Goal: Find specific page/section

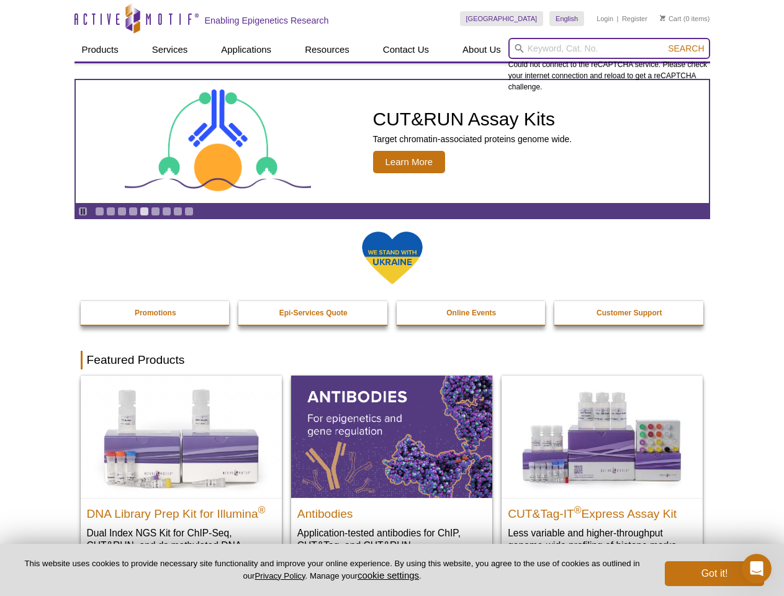
click at [609, 48] on input "search" at bounding box center [610, 48] width 202 height 21
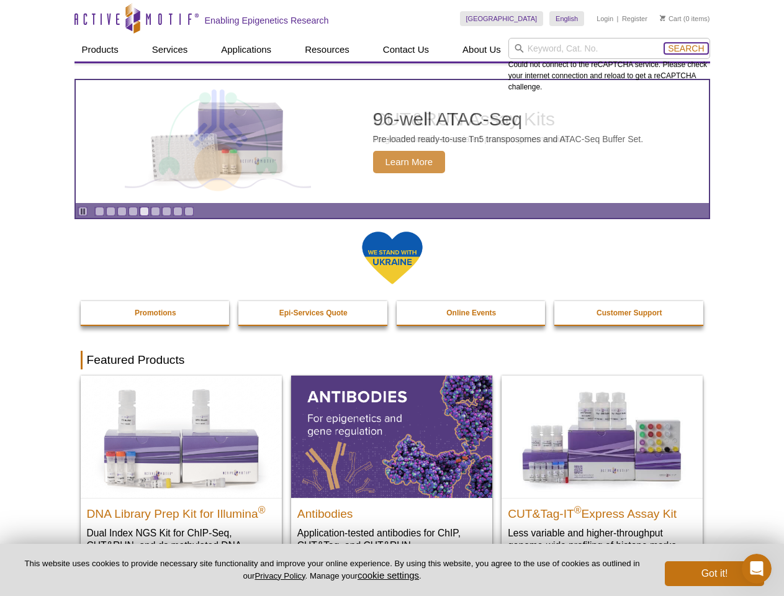
click at [686, 48] on span "Search" at bounding box center [686, 48] width 36 height 10
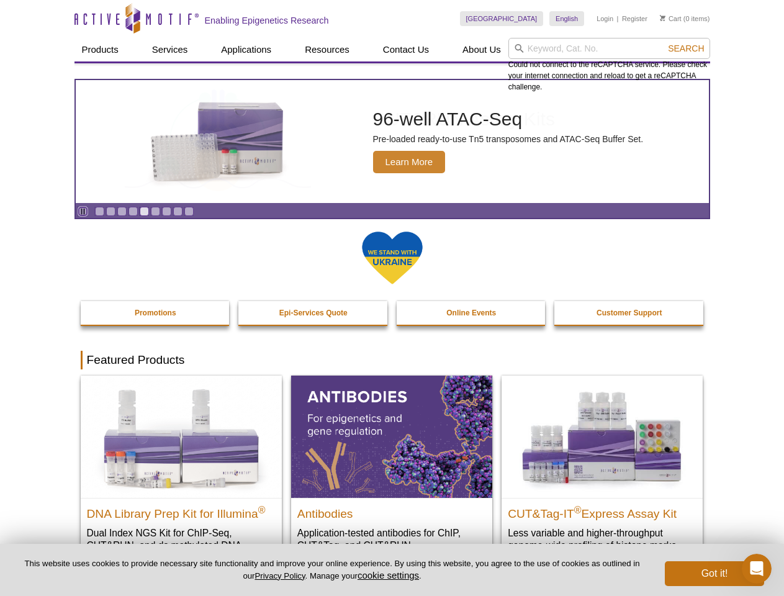
click at [83, 211] on icon "Pause" at bounding box center [83, 211] width 8 height 8
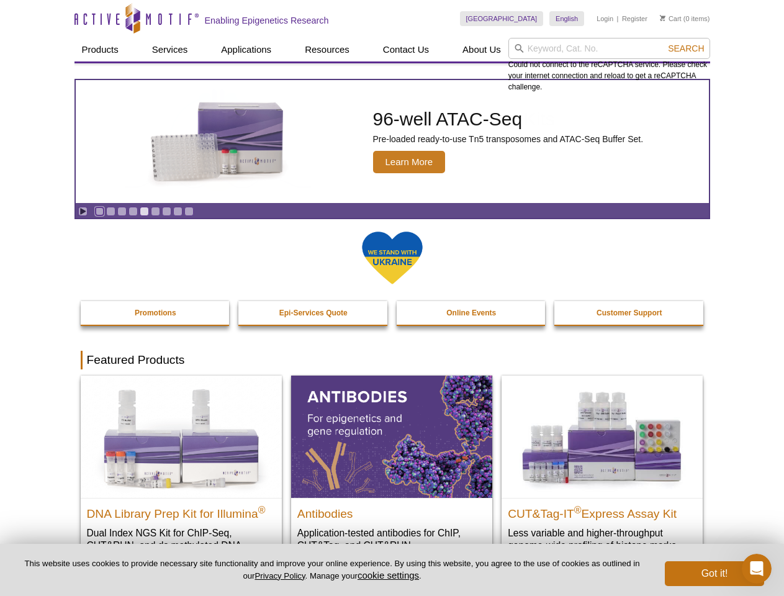
click at [99, 211] on link "Go to slide 1" at bounding box center [99, 211] width 9 height 9
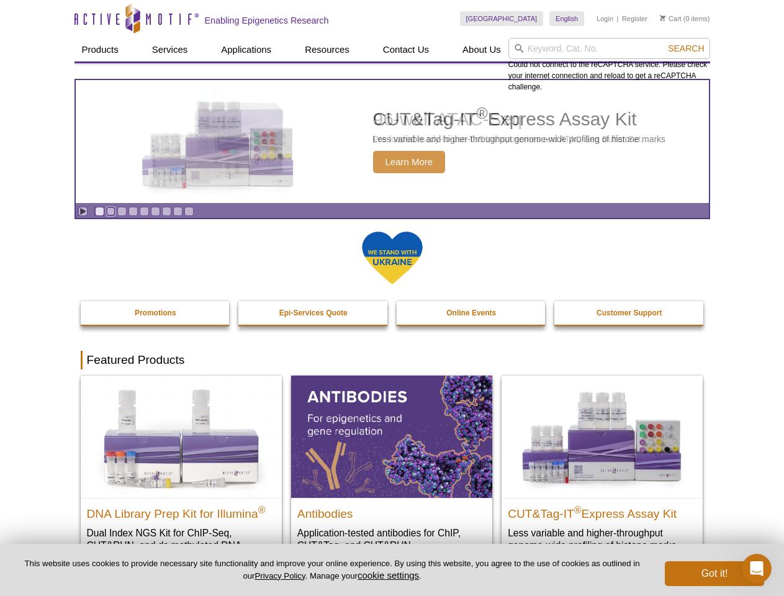
click at [111, 211] on link "Go to slide 2" at bounding box center [110, 211] width 9 height 9
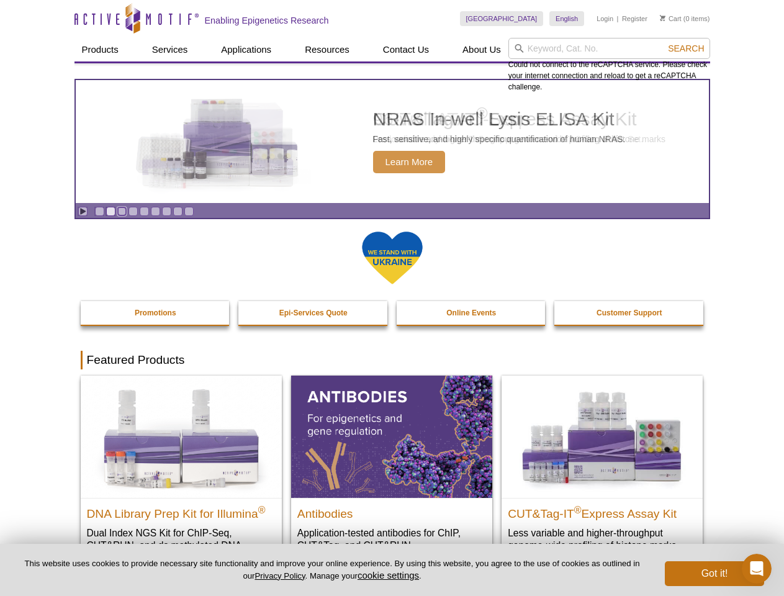
click at [122, 211] on link "Go to slide 3" at bounding box center [121, 211] width 9 height 9
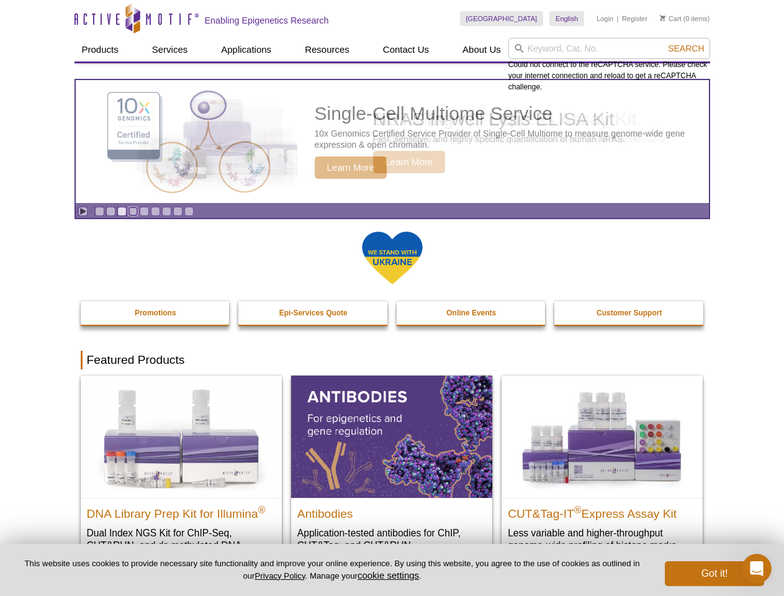
click at [133, 211] on link "Go to slide 4" at bounding box center [133, 211] width 9 height 9
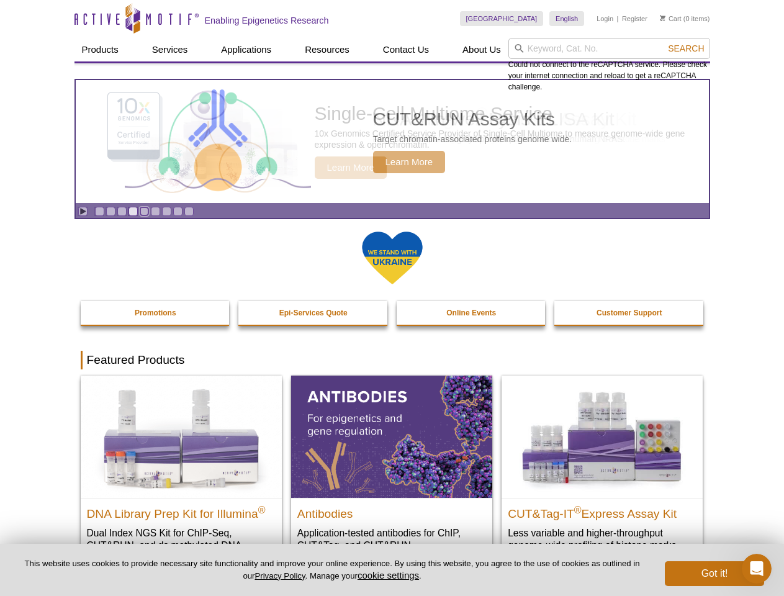
click at [144, 211] on link "Go to slide 5" at bounding box center [144, 211] width 9 height 9
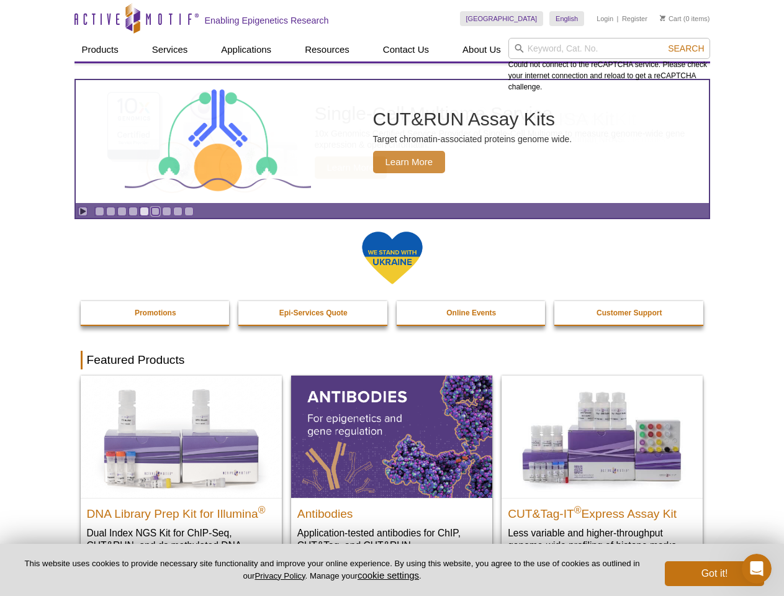
click at [155, 211] on link "Go to slide 6" at bounding box center [155, 211] width 9 height 9
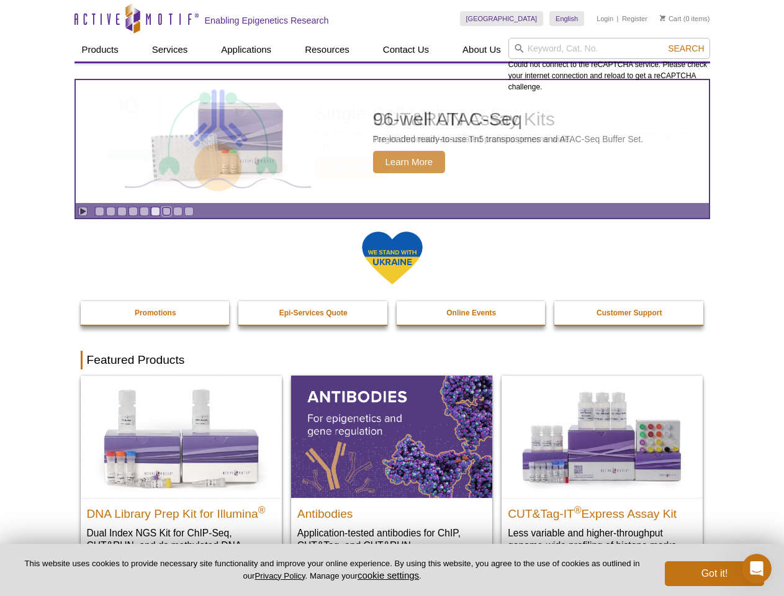
click at [166, 211] on link "Go to slide 7" at bounding box center [166, 211] width 9 height 9
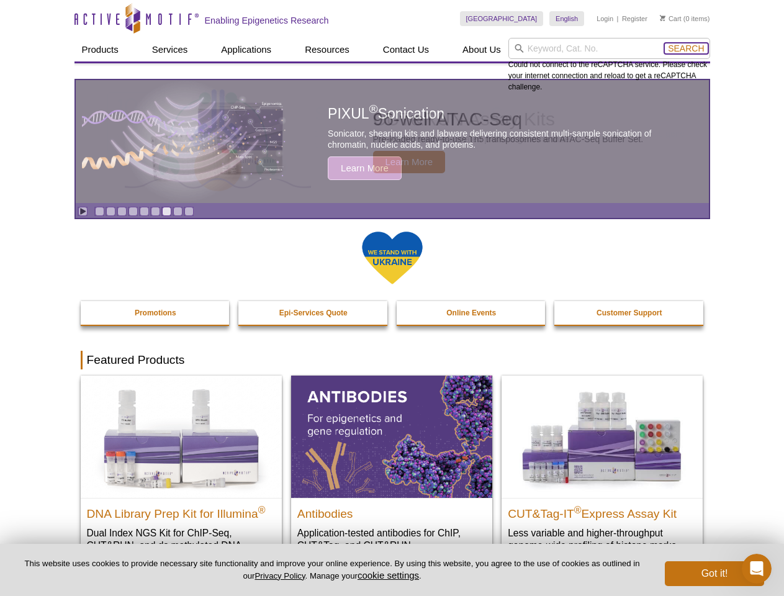
click at [686, 48] on span "Search" at bounding box center [686, 48] width 36 height 10
